Goal: Find specific page/section: Find specific page/section

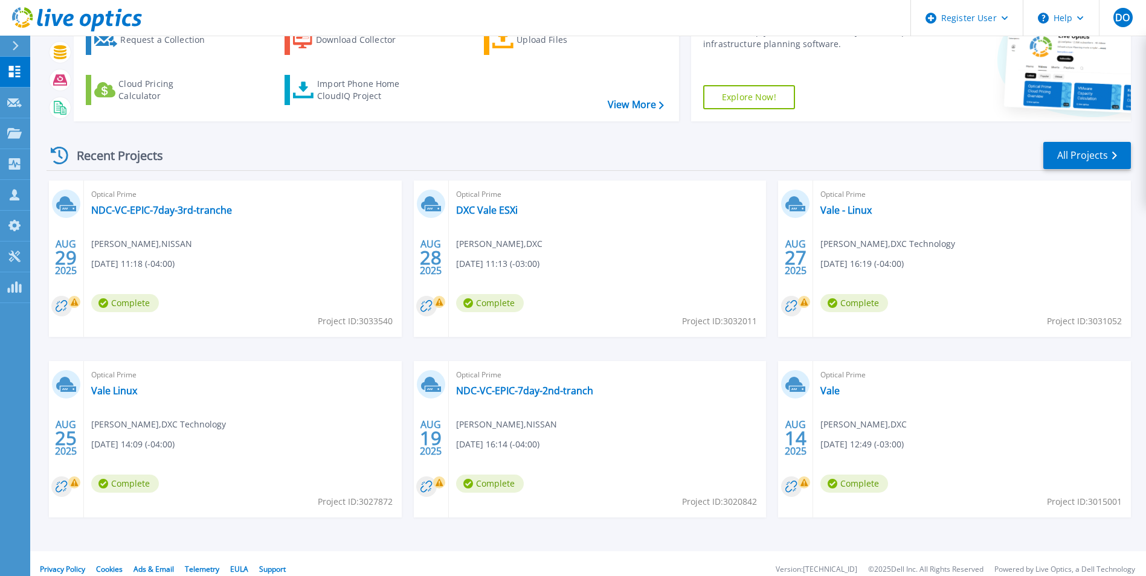
scroll to position [93, 0]
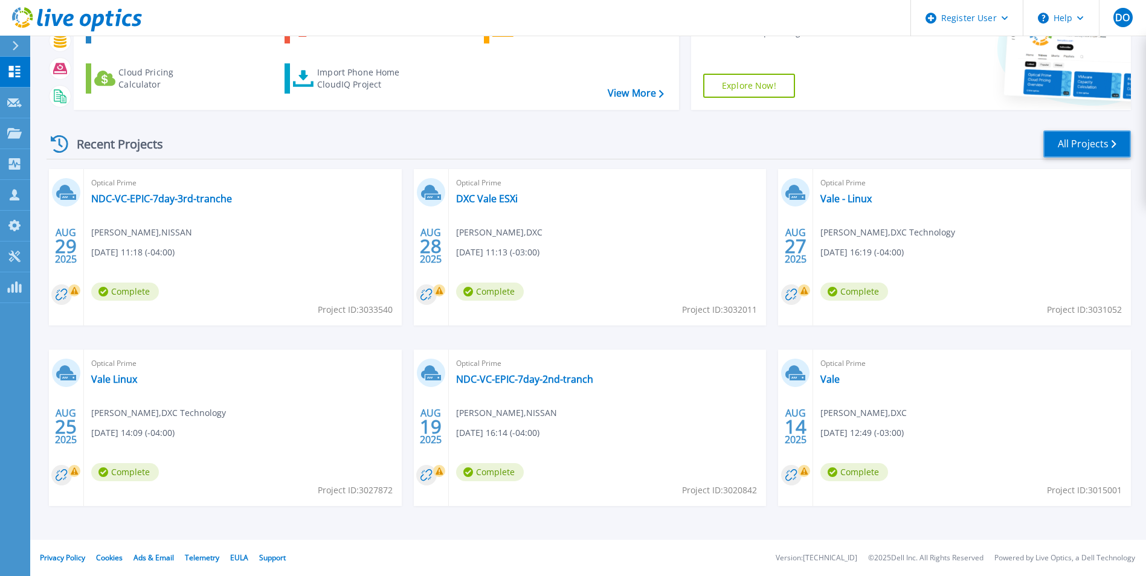
click at [1084, 142] on link "All Projects" at bounding box center [1087, 143] width 88 height 27
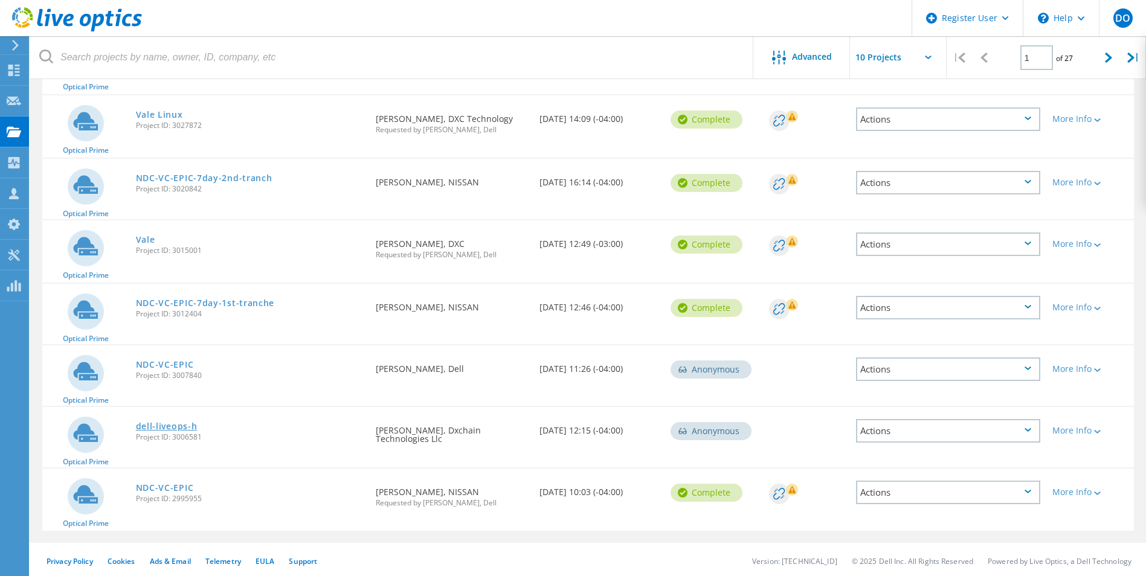
scroll to position [319, 0]
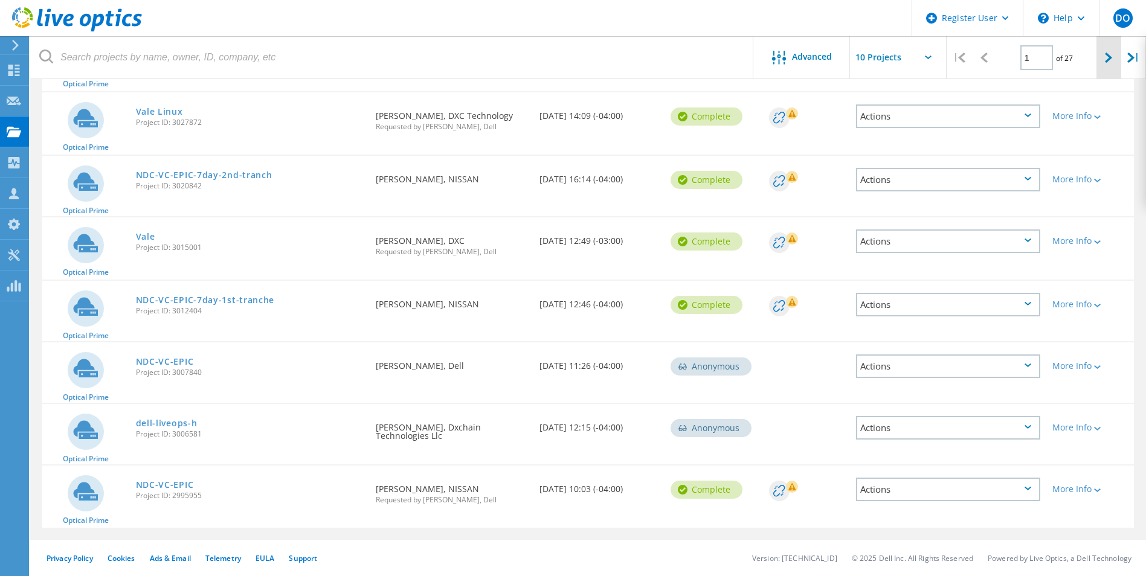
click at [1109, 60] on icon at bounding box center [1108, 58] width 7 height 10
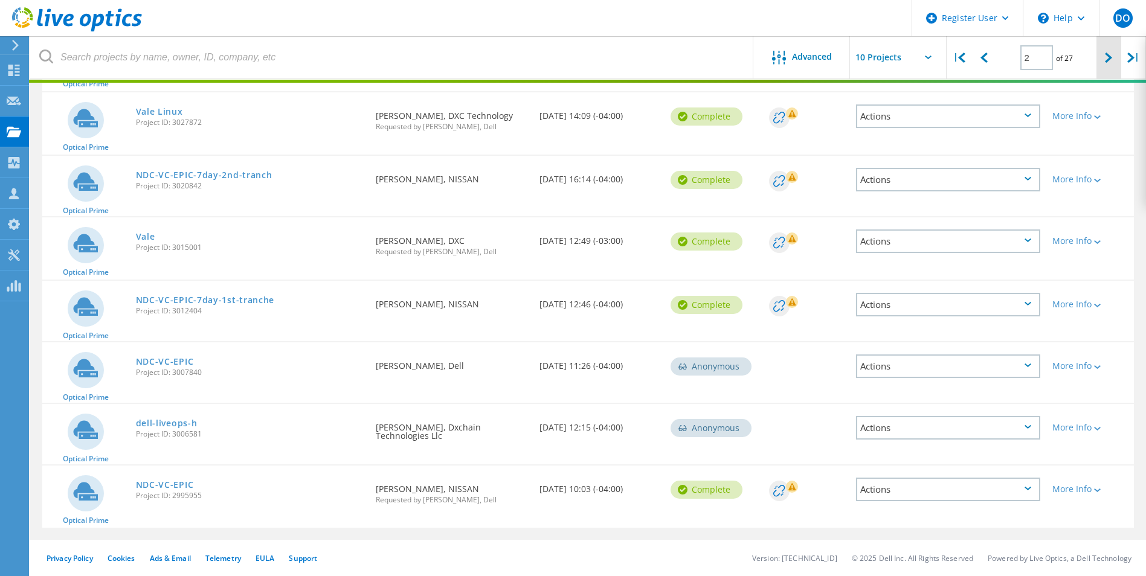
scroll to position [314, 0]
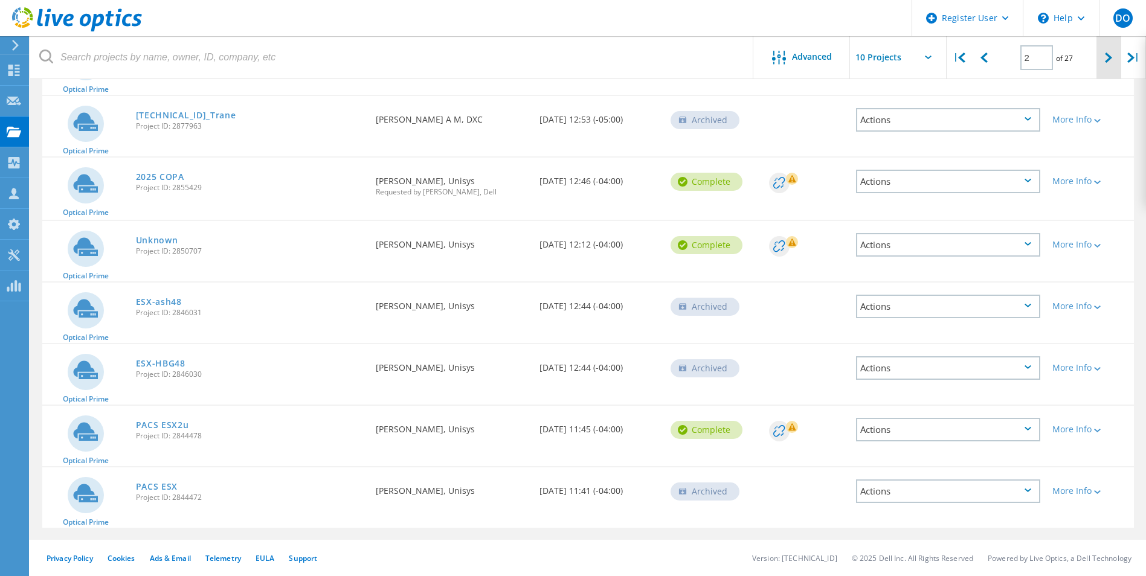
click at [1106, 59] on icon at bounding box center [1108, 58] width 7 height 10
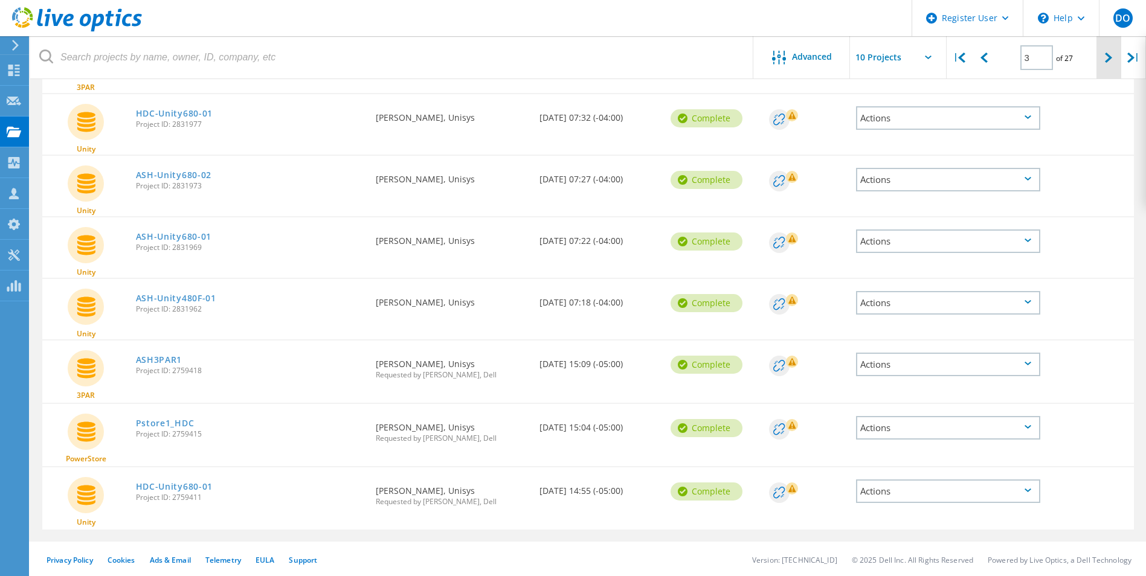
scroll to position [315, 0]
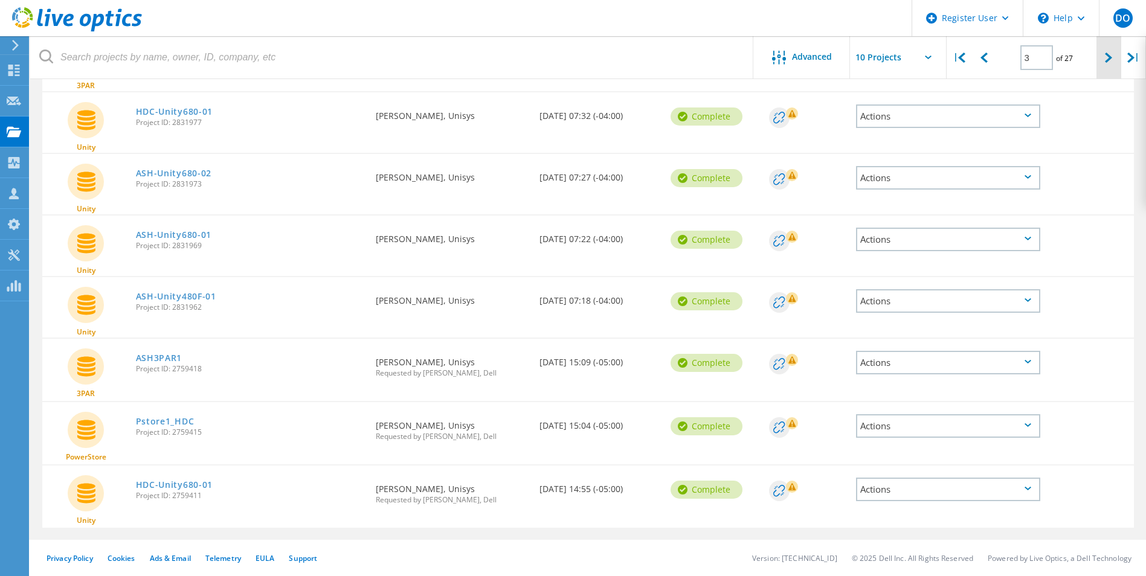
click at [1108, 58] on icon at bounding box center [1108, 58] width 7 height 10
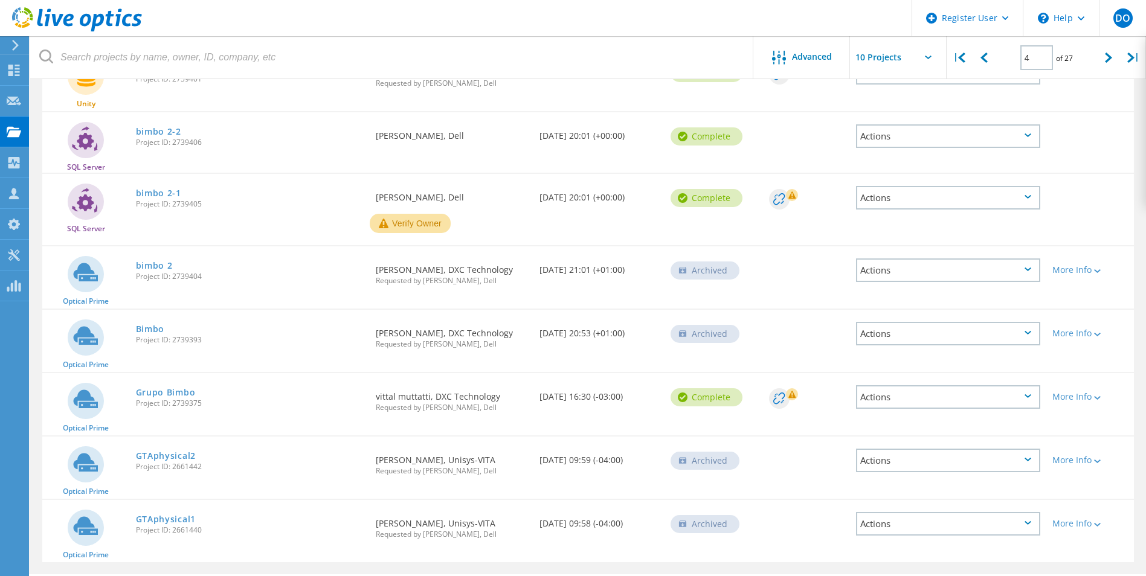
scroll to position [335, 0]
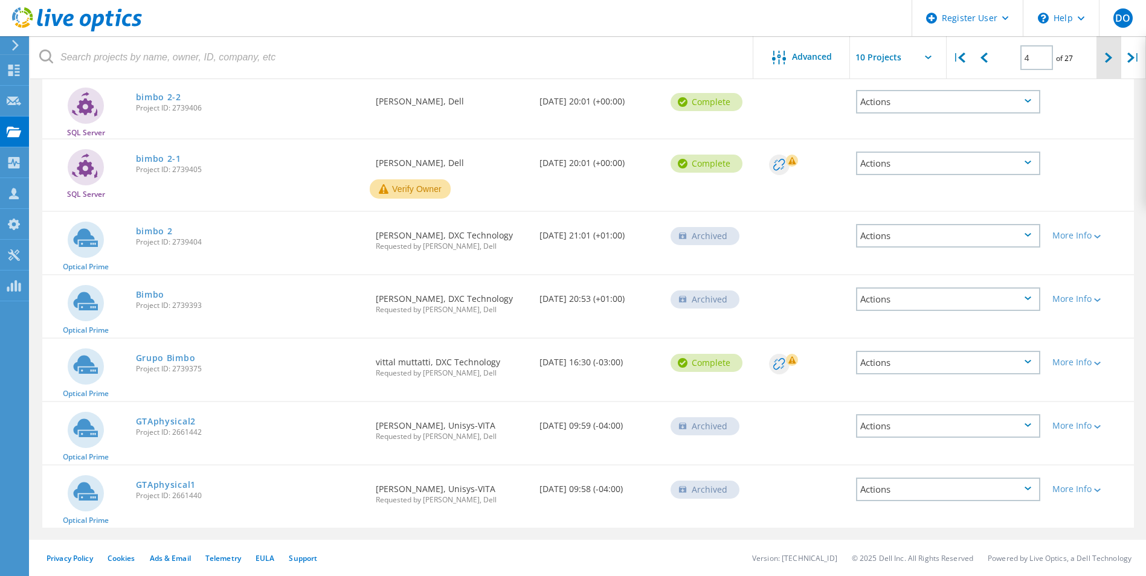
click at [1104, 57] on div at bounding box center [1109, 57] width 25 height 43
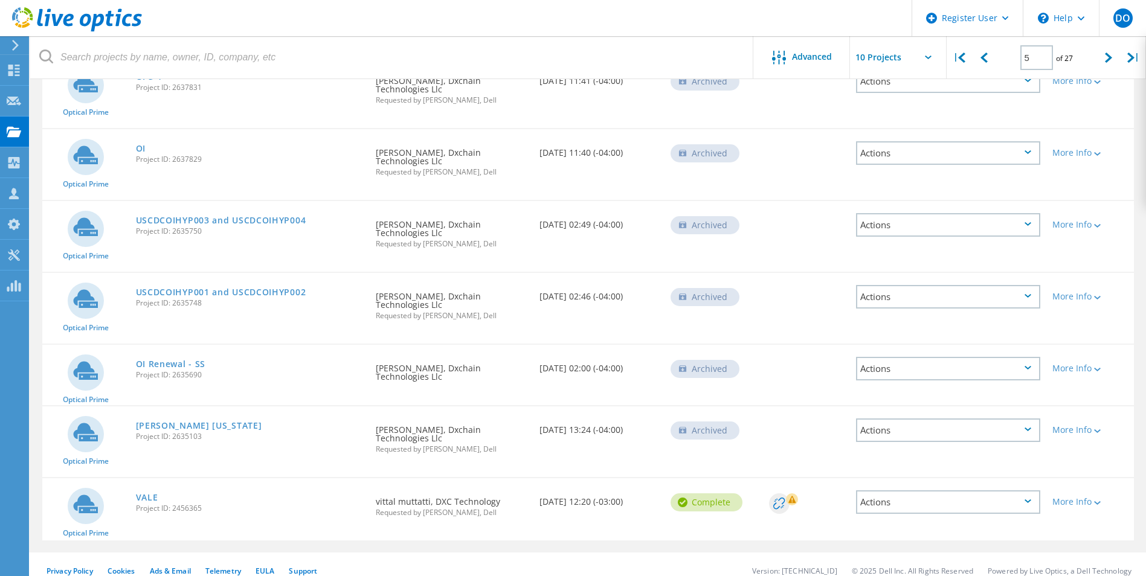
scroll to position [377, 0]
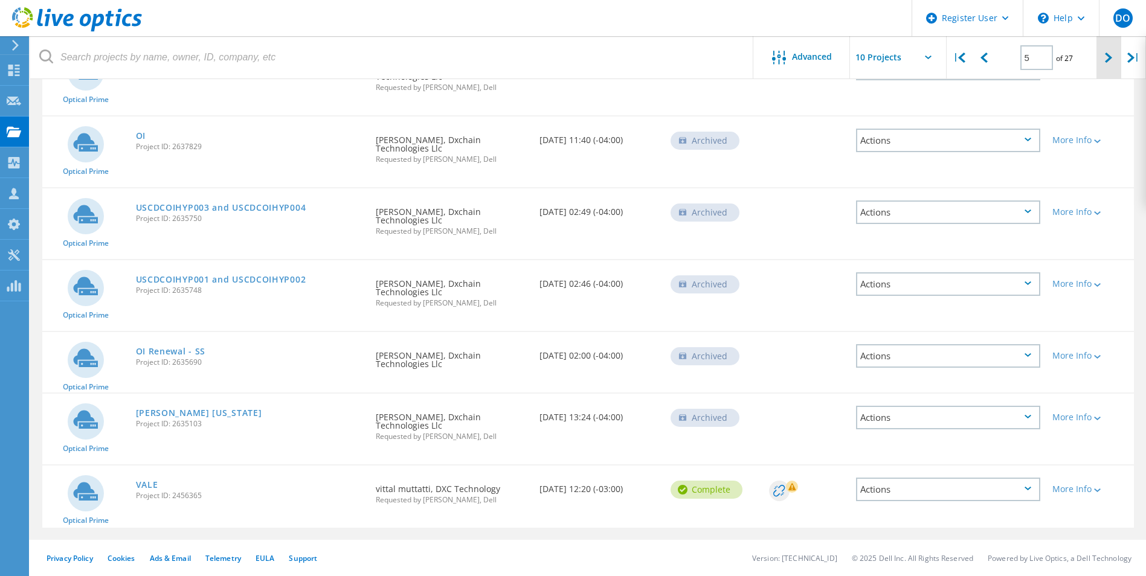
click at [1107, 58] on icon at bounding box center [1108, 58] width 7 height 10
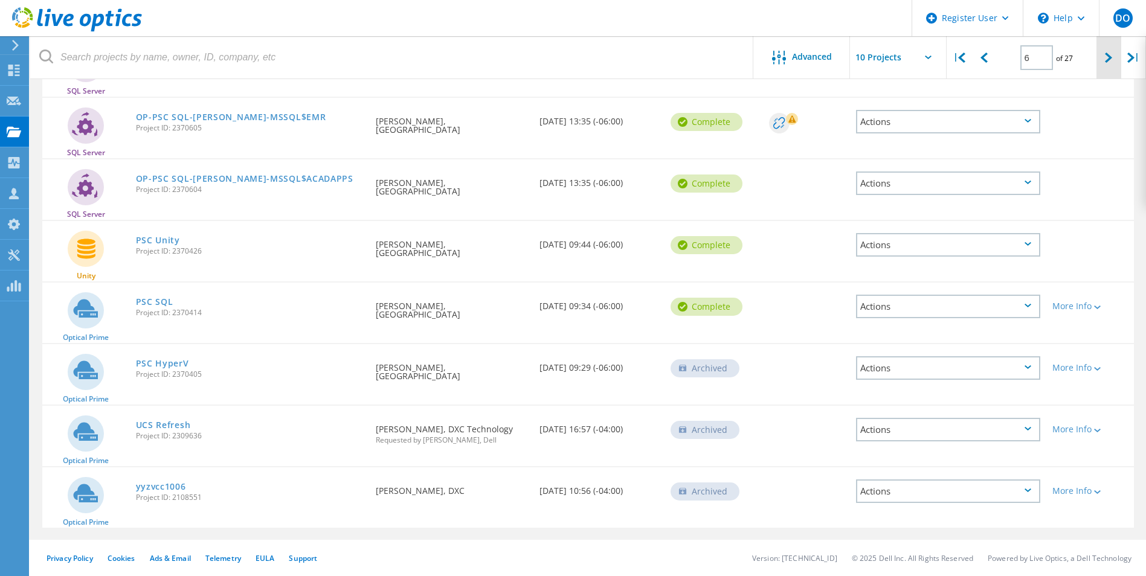
scroll to position [322, 0]
click at [1101, 66] on div at bounding box center [1109, 57] width 25 height 43
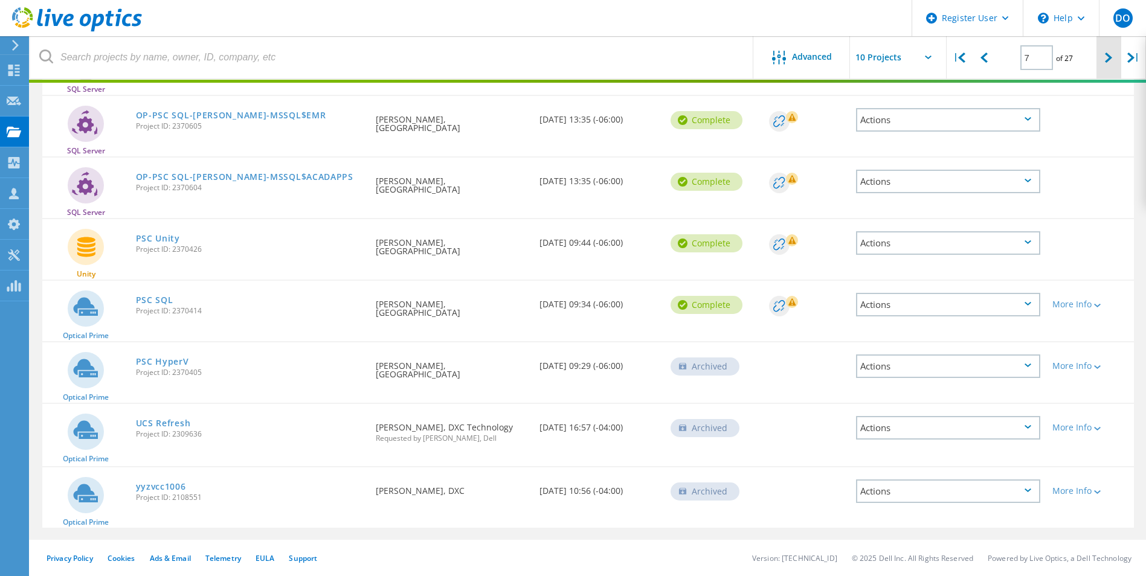
scroll to position [310, 0]
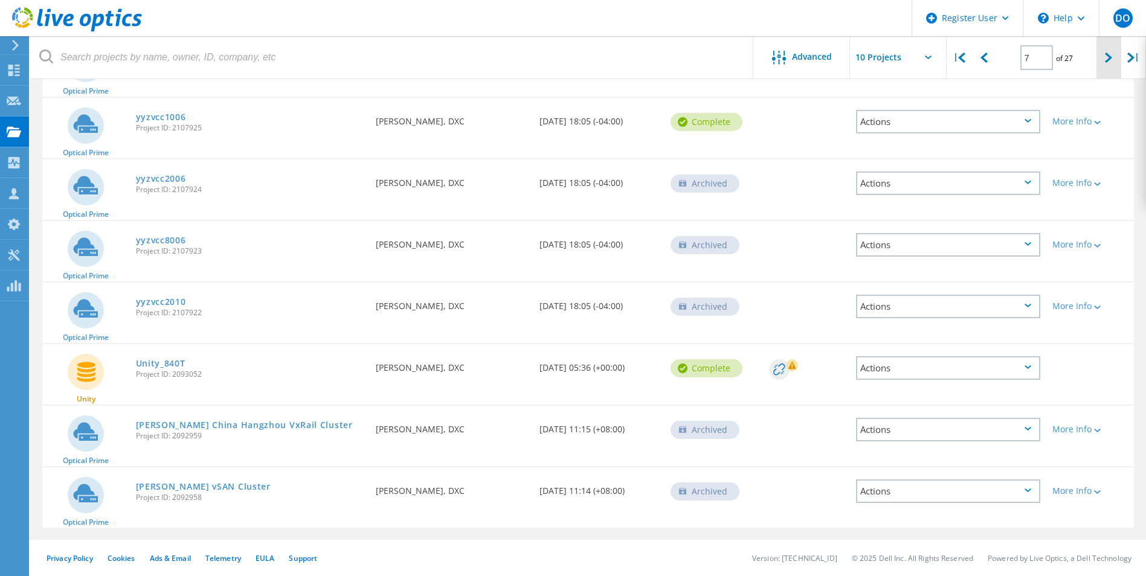
click at [1101, 66] on div at bounding box center [1109, 57] width 25 height 43
type input "8"
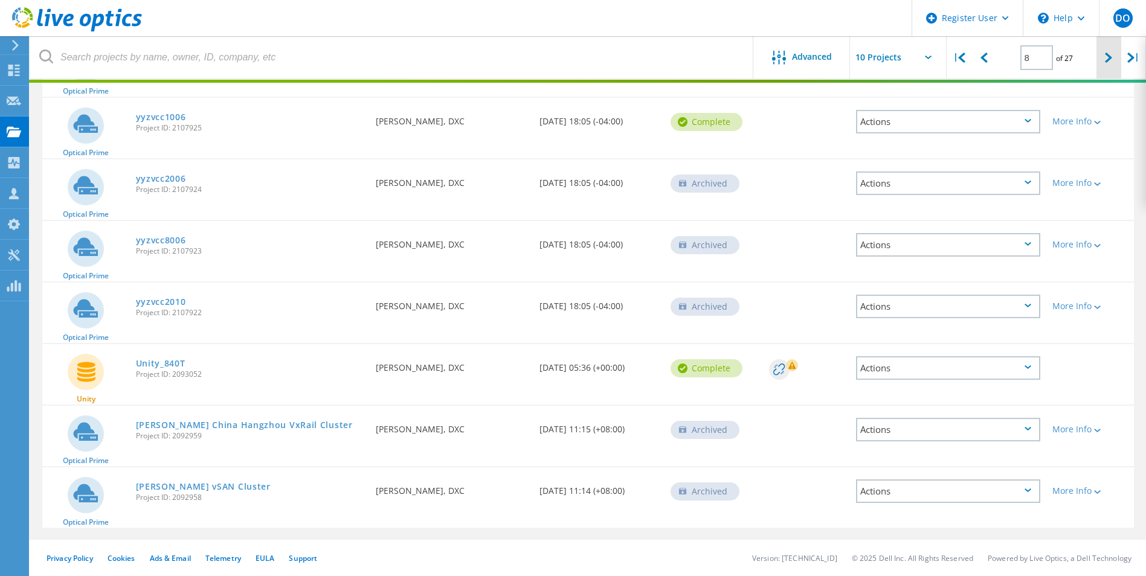
scroll to position [314, 0]
